Goal: Book appointment/travel/reservation

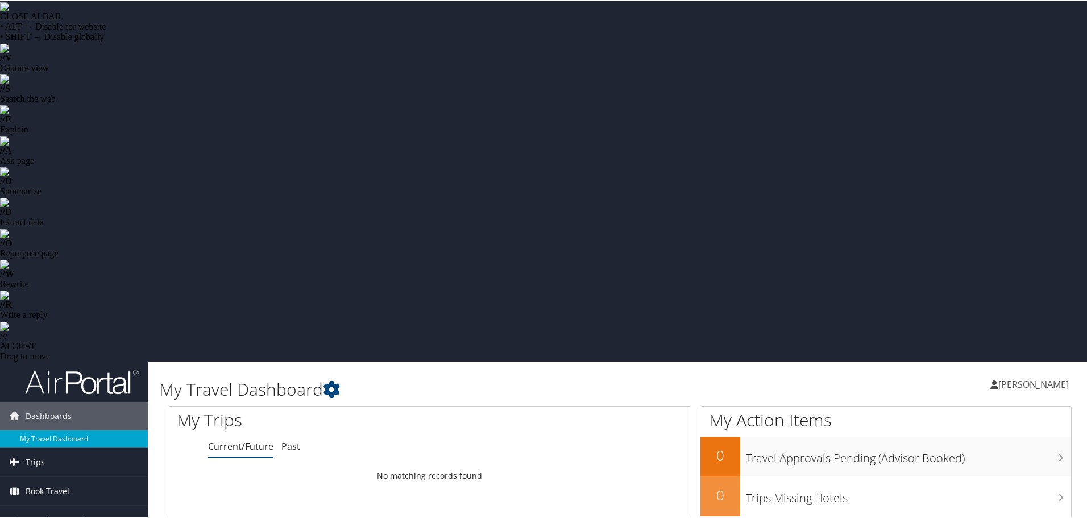
click at [68, 476] on span "Book Travel" at bounding box center [48, 490] width 44 height 28
